Goal: Navigation & Orientation: Understand site structure

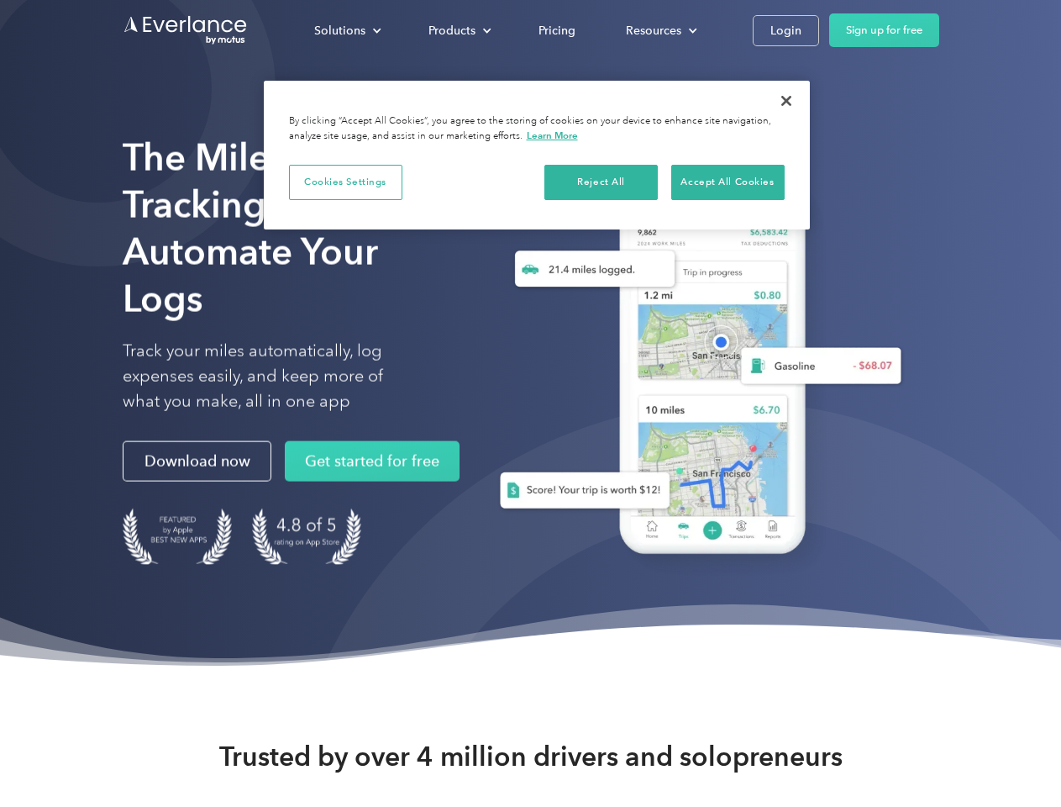
click at [347, 30] on div "Solutions" at bounding box center [339, 30] width 51 height 21
click at [458, 30] on div "Products" at bounding box center [451, 30] width 47 height 21
click at [659, 30] on div "Resources" at bounding box center [653, 30] width 55 height 21
click at [345, 181] on button "Cookies Settings" at bounding box center [345, 182] width 113 height 35
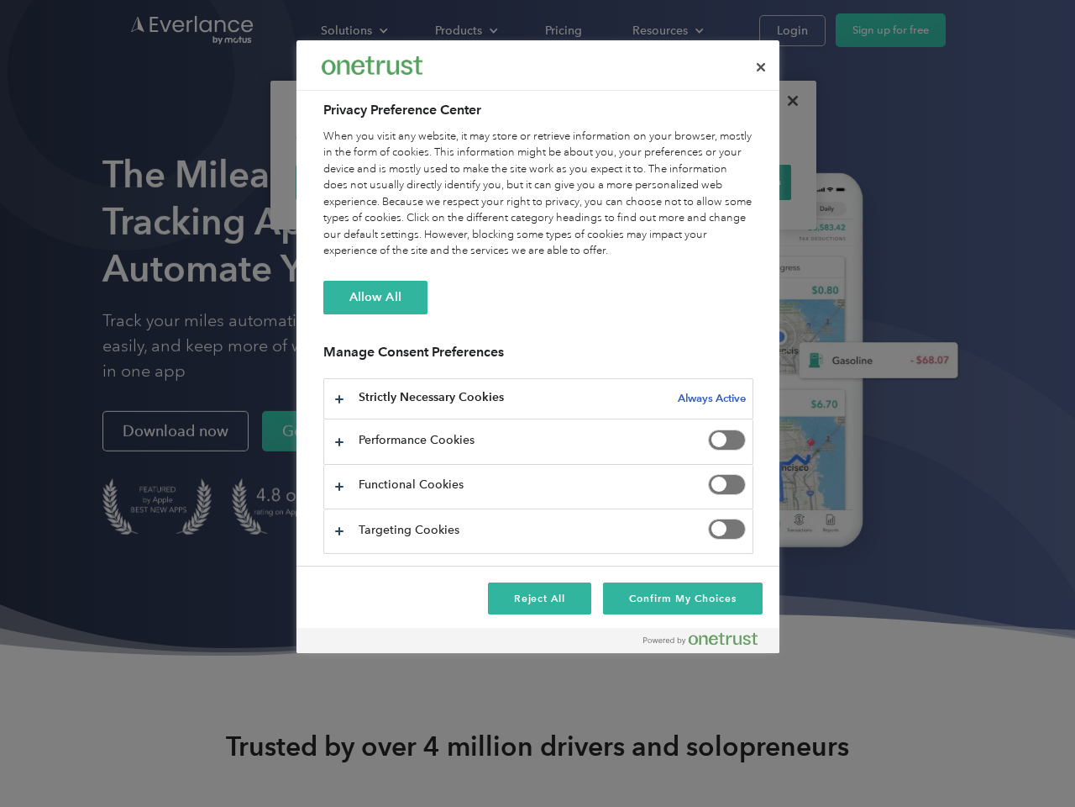
click at [602, 181] on div "When you visit any website, it may store or retrieve information on your browse…" at bounding box center [538, 194] width 430 height 131
click at [728, 181] on div "When you visit any website, it may store or retrieve information on your browse…" at bounding box center [538, 194] width 430 height 131
click at [786, 101] on div at bounding box center [537, 403] width 1075 height 807
